Goal: Navigation & Orientation: Find specific page/section

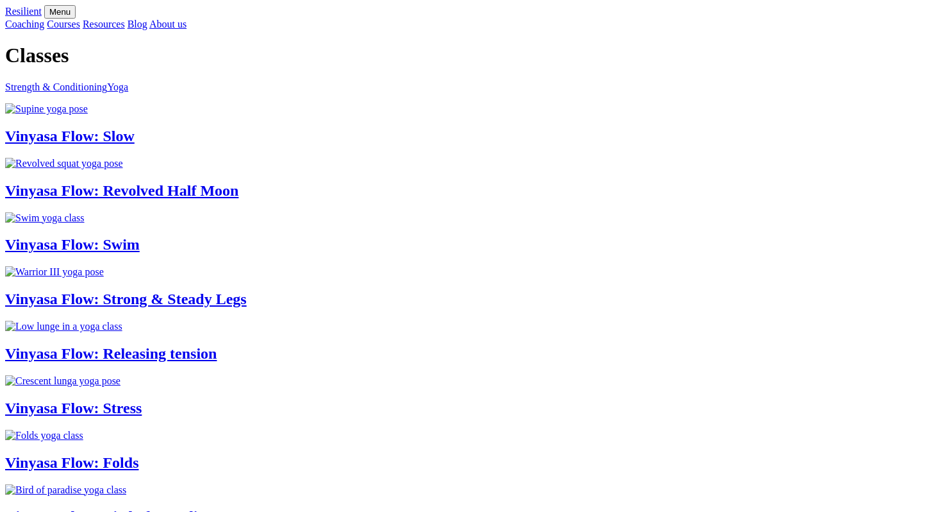
click at [88, 115] on img at bounding box center [46, 109] width 83 height 12
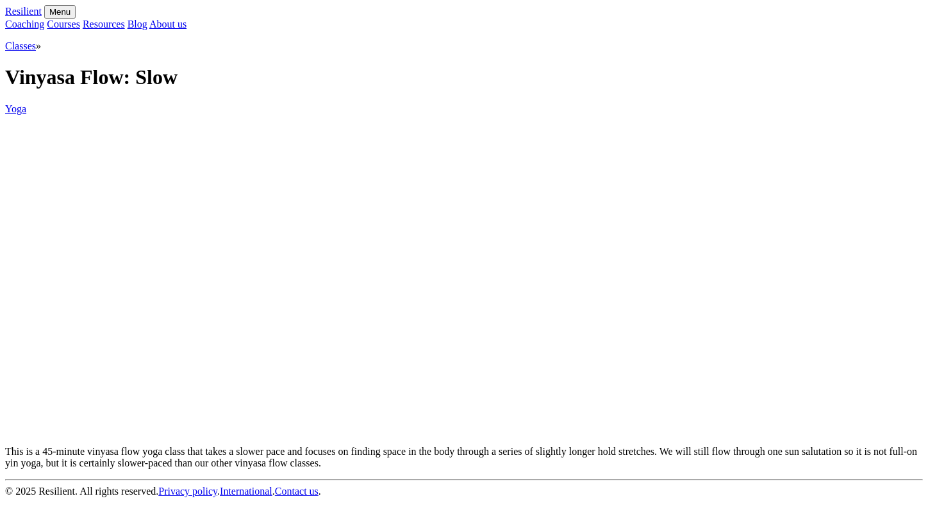
click at [36, 51] on link "Classes" at bounding box center [20, 45] width 31 height 11
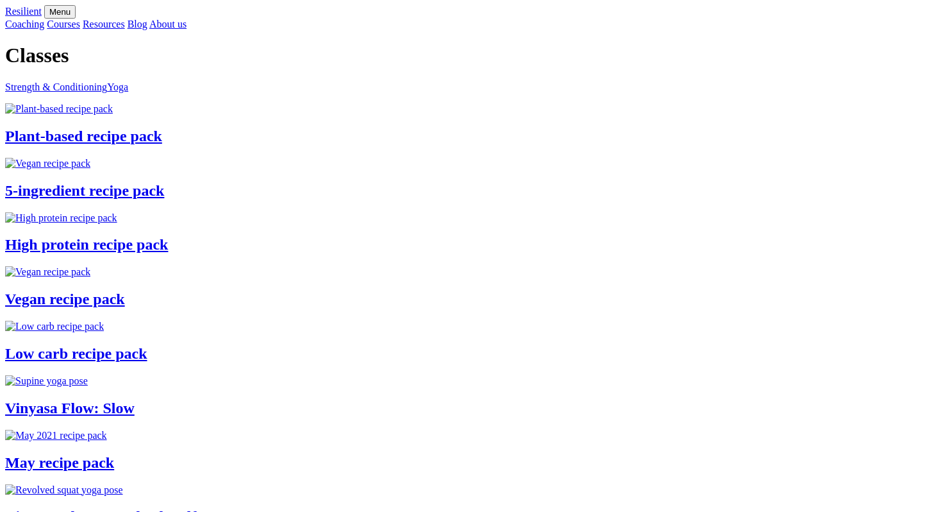
click at [125, 24] on link "Resources" at bounding box center [104, 24] width 42 height 11
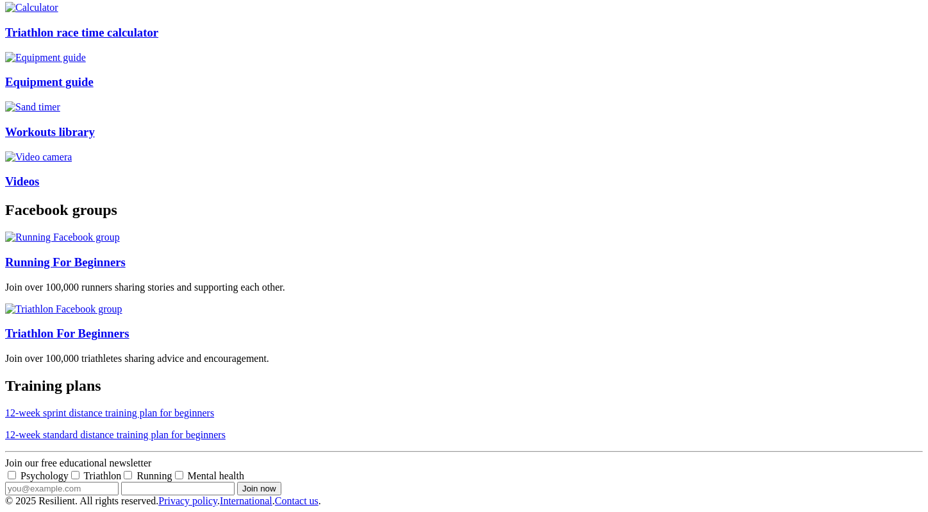
scroll to position [139, 0]
